Goal: Transaction & Acquisition: Purchase product/service

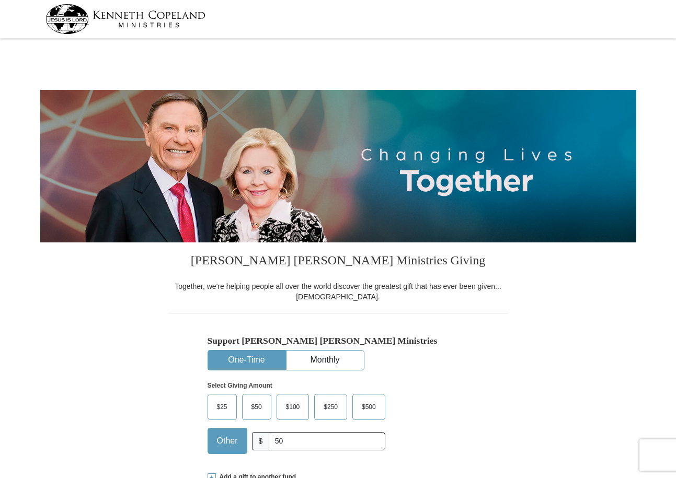
select select "IN"
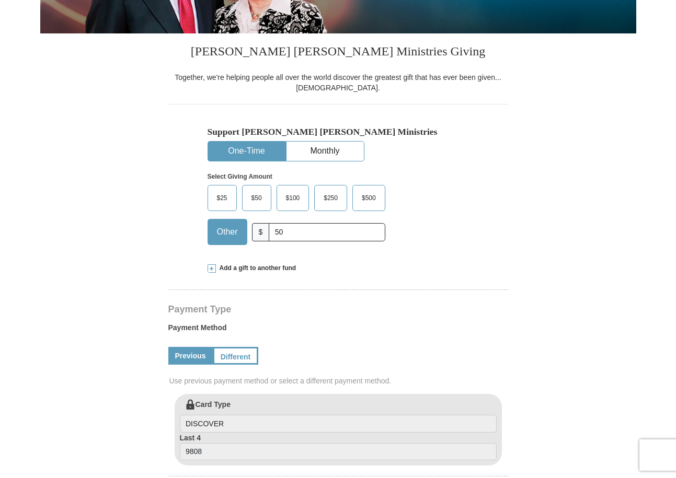
scroll to position [261, 0]
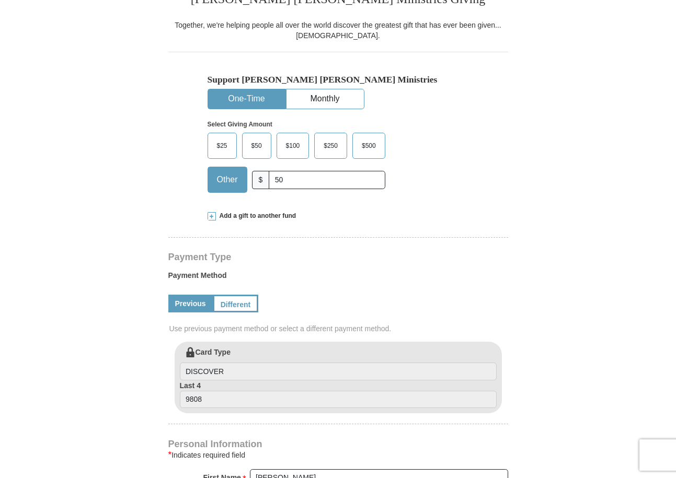
click at [211, 216] on span at bounding box center [211, 216] width 8 height 8
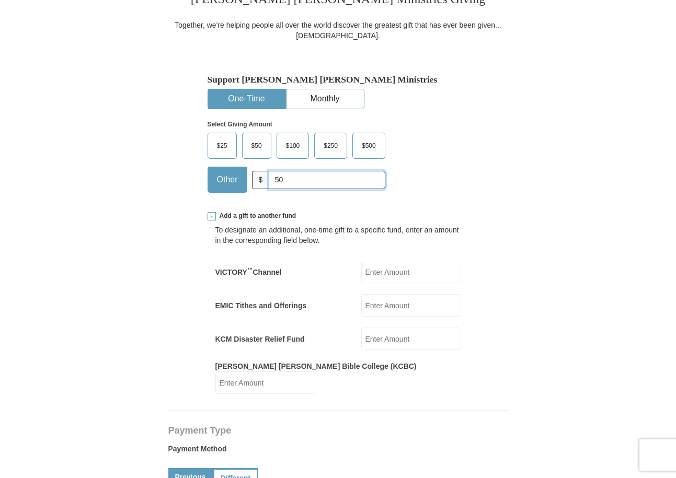
click at [291, 183] on input "50" at bounding box center [327, 180] width 116 height 18
click at [377, 338] on input "KCM Disaster Relief Fund" at bounding box center [411, 339] width 100 height 22
type input "50"
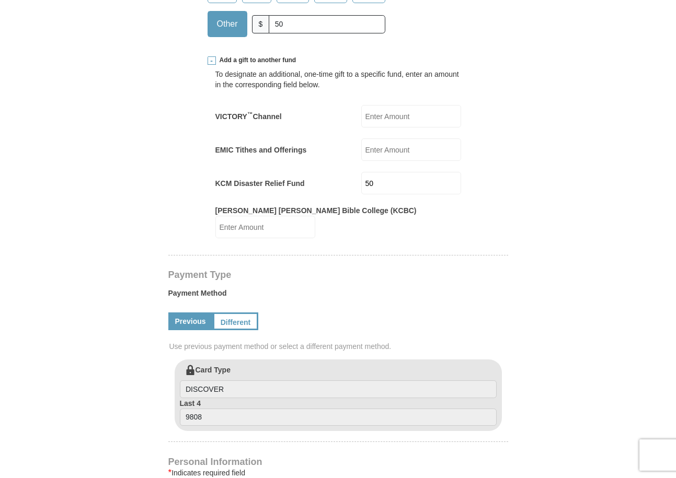
scroll to position [313, 0]
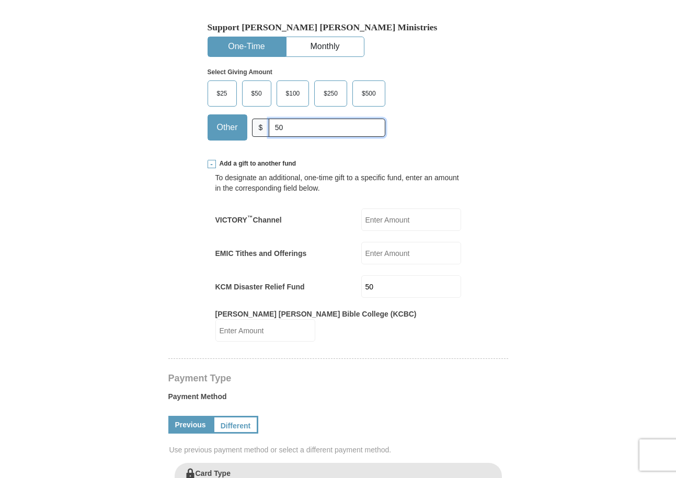
click at [293, 131] on input "50" at bounding box center [327, 128] width 116 height 18
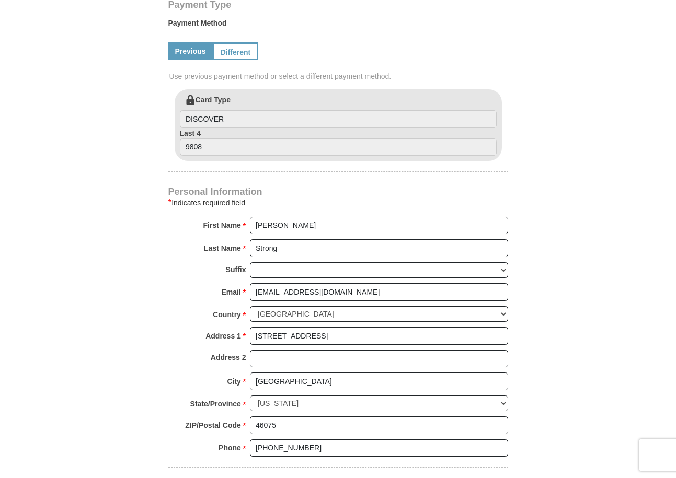
scroll to position [940, 0]
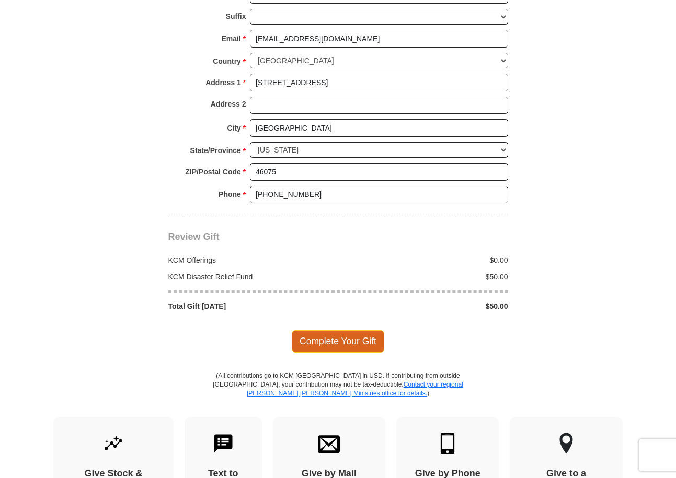
click at [344, 330] on span "Complete Your Gift" at bounding box center [338, 341] width 92 height 22
click at [0, 0] on div at bounding box center [0, 0] width 0 height 0
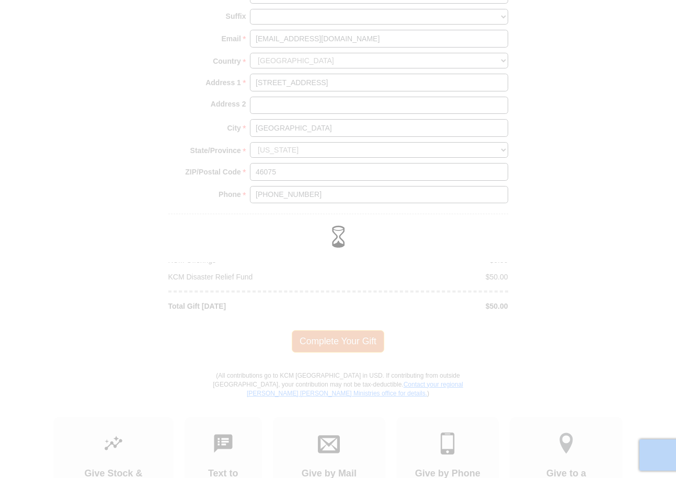
click at [344, 330] on div at bounding box center [338, 239] width 676 height 478
